Goal: Task Accomplishment & Management: Manage account settings

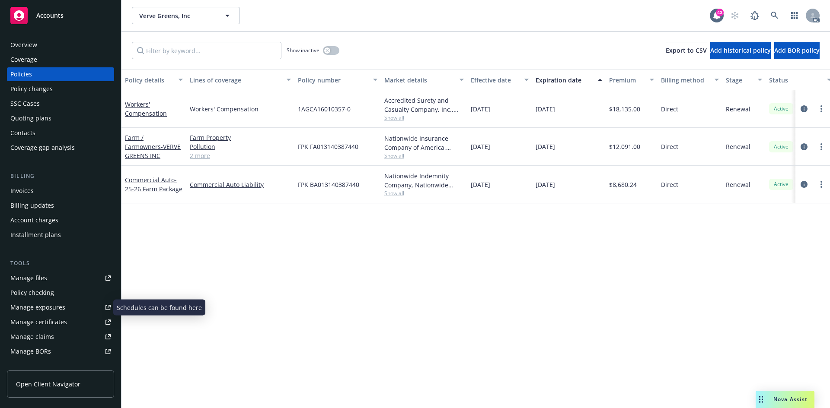
click at [52, 304] on div "Manage exposures" at bounding box center [37, 308] width 55 height 14
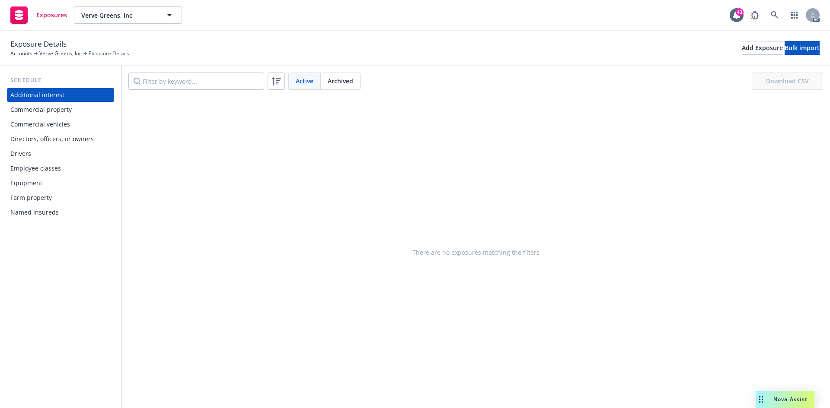
click at [82, 111] on div "Commercial property" at bounding box center [60, 110] width 100 height 14
